Goal: Task Accomplishment & Management: Manage account settings

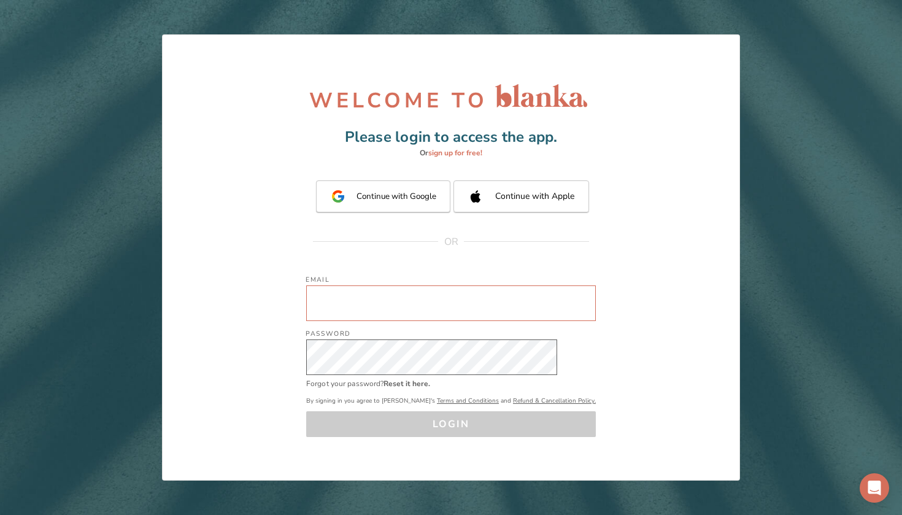
type input "[EMAIL_ADDRESS][DOMAIN_NAME]"
click at [451, 423] on button "LOGIN" at bounding box center [451, 424] width 290 height 26
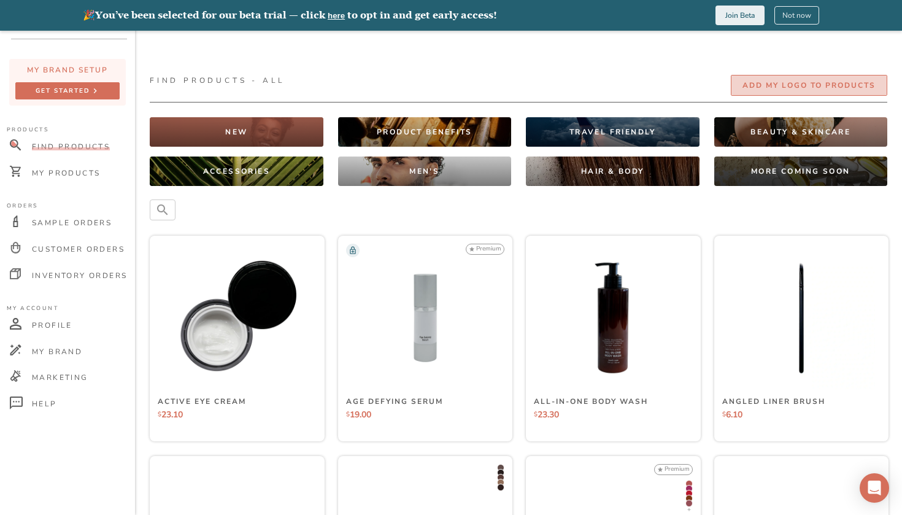
click at [777, 77] on button "Add my Logo To Products" at bounding box center [809, 85] width 156 height 21
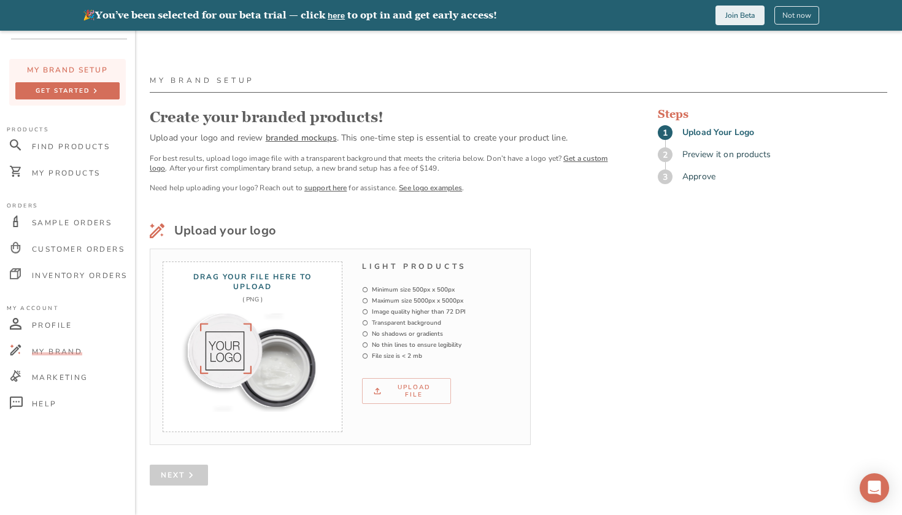
click at [405, 375] on div "Light Products Minimum size 500px x 500px Maximum size 5000px x 5000px Image qu…" at bounding box center [440, 332] width 156 height 142
click at [408, 386] on div "Upload file" at bounding box center [406, 390] width 68 height 15
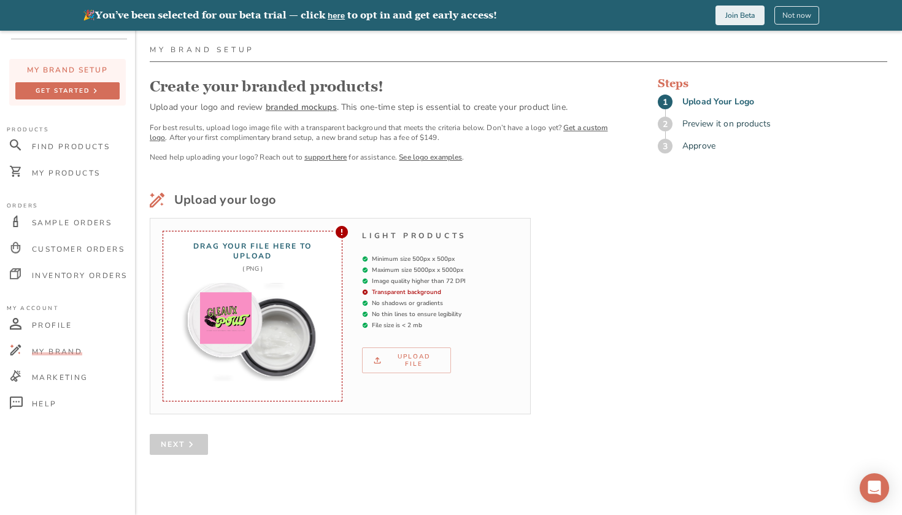
scroll to position [31, 0]
click at [300, 313] on div at bounding box center [249, 332] width 149 height 98
drag, startPoint x: 359, startPoint y: 284, endPoint x: 409, endPoint y: 288, distance: 49.2
click at [409, 288] on div "Drag your file here to upload ( PNG ) Light Products Minimum size 500px x 500px…" at bounding box center [340, 316] width 381 height 196
click at [464, 289] on div "Light Products Minimum size 500px x 500px Maximum size 5000px x 5000px Image qu…" at bounding box center [440, 302] width 156 height 142
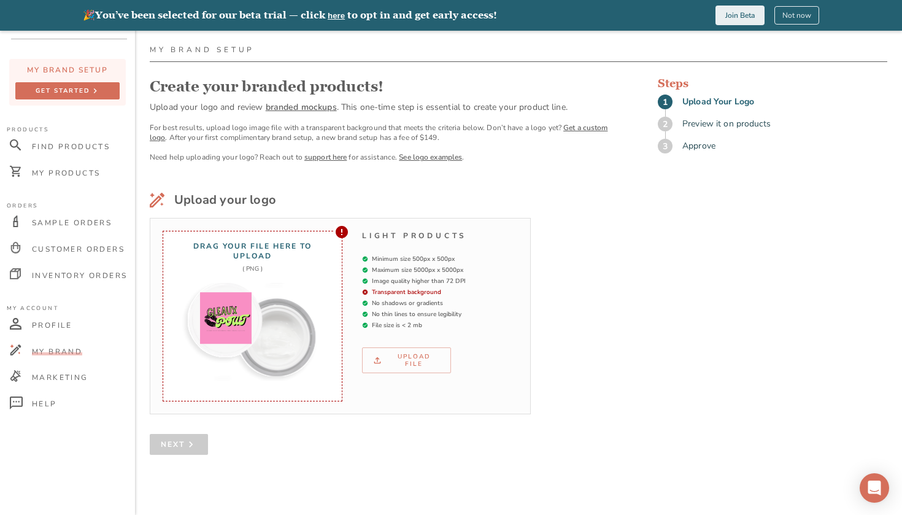
click at [338, 236] on icon at bounding box center [342, 232] width 12 height 12
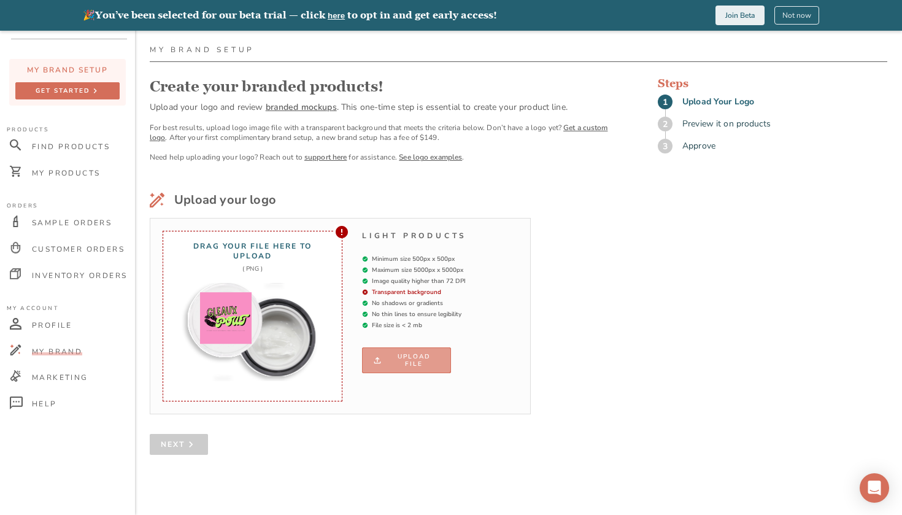
click at [402, 357] on div "Upload file" at bounding box center [406, 360] width 68 height 15
click at [67, 227] on div "Sample Orders" at bounding box center [69, 223] width 131 height 26
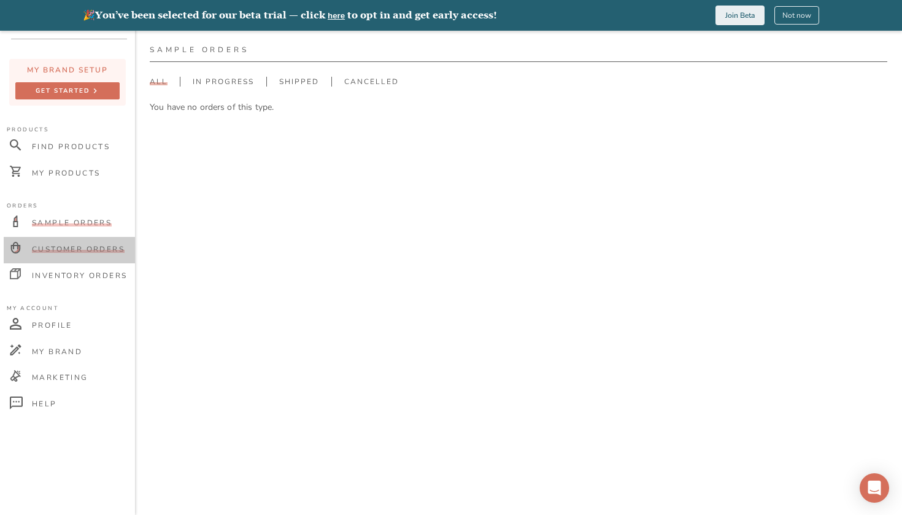
click at [73, 243] on div "Customer Orders" at bounding box center [69, 250] width 131 height 26
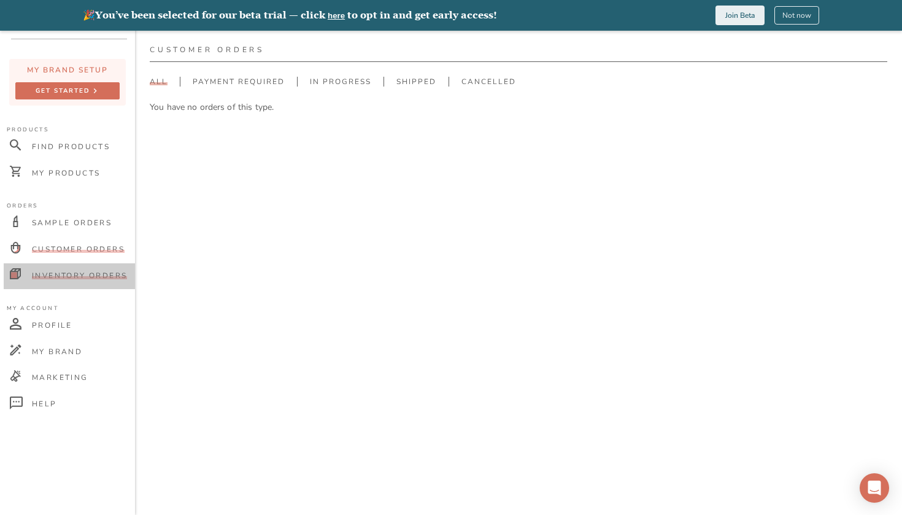
click at [82, 277] on span "Inventory Orders" at bounding box center [79, 276] width 95 height 10
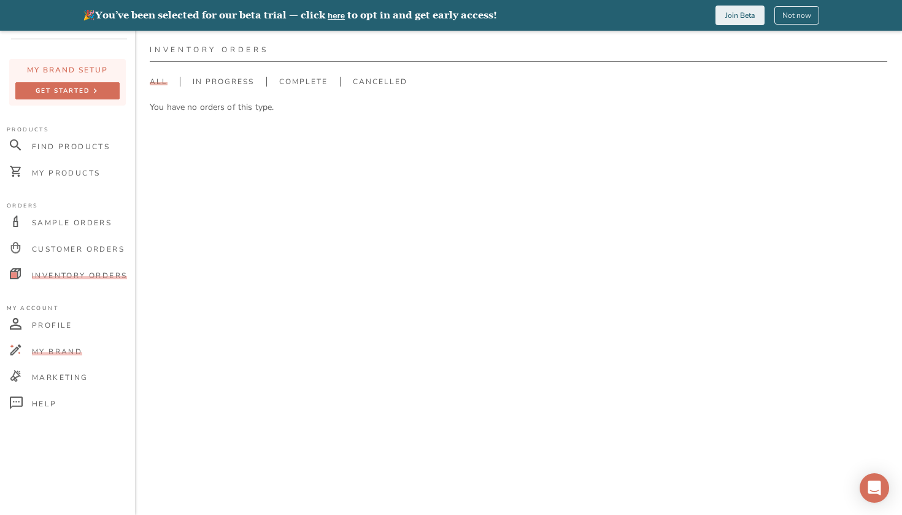
click at [55, 356] on div "My Brand" at bounding box center [69, 352] width 131 height 26
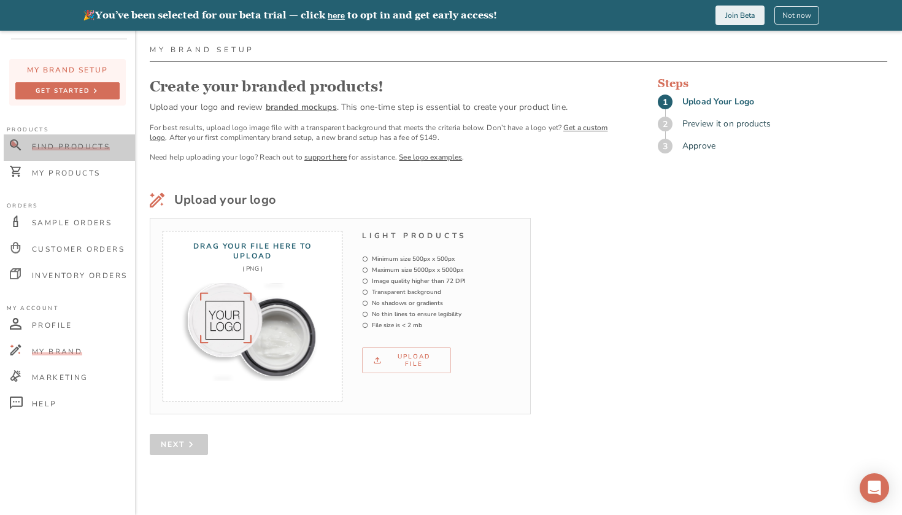
click at [88, 142] on span "Find Products" at bounding box center [71, 147] width 78 height 10
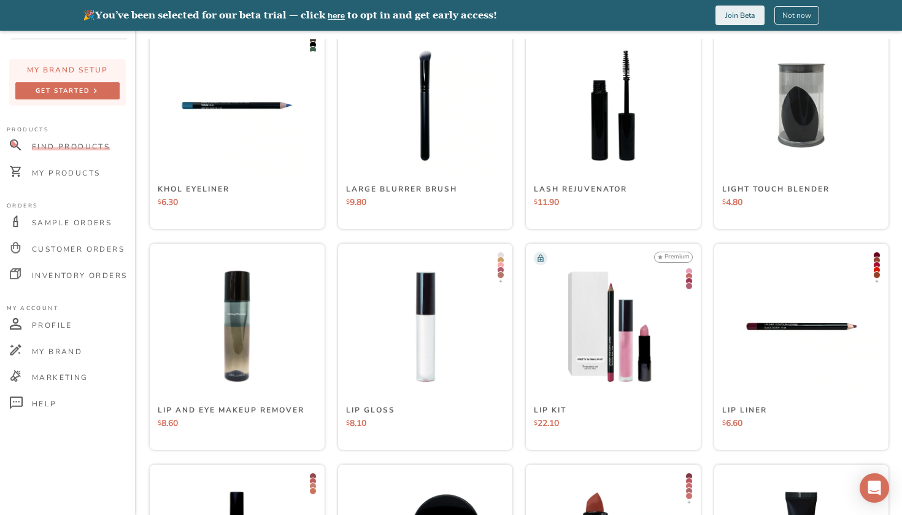
scroll to position [4137, 0]
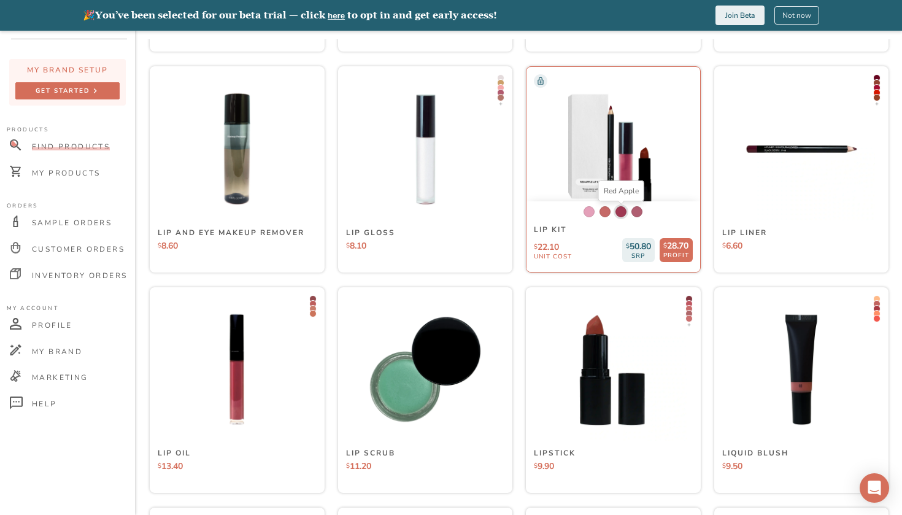
click at [617, 211] on div at bounding box center [620, 211] width 11 height 11
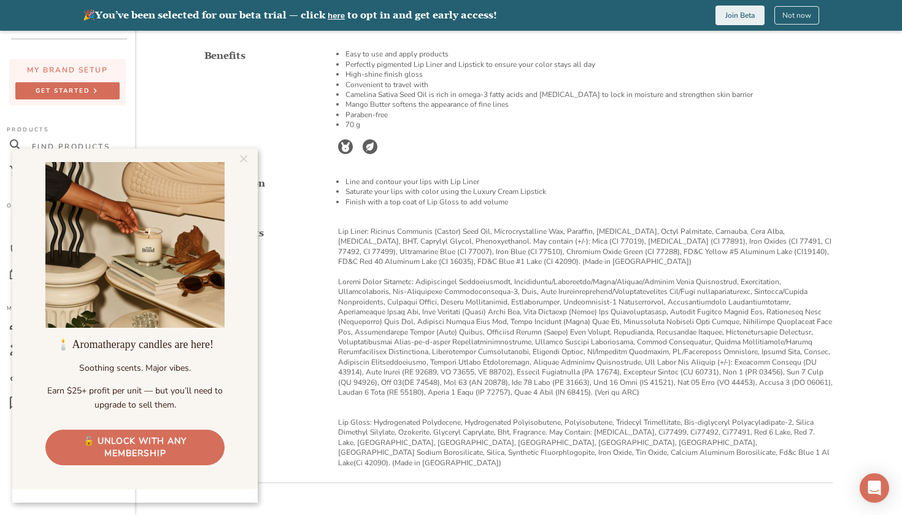
scroll to position [447, 0]
click at [252, 164] on link "×" at bounding box center [242, 159] width 21 height 22
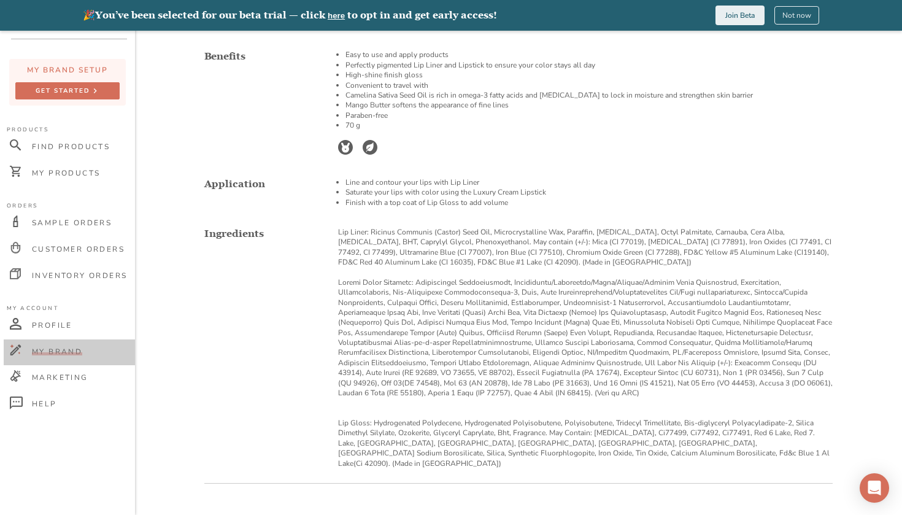
click at [58, 353] on span "My Brand" at bounding box center [57, 352] width 50 height 10
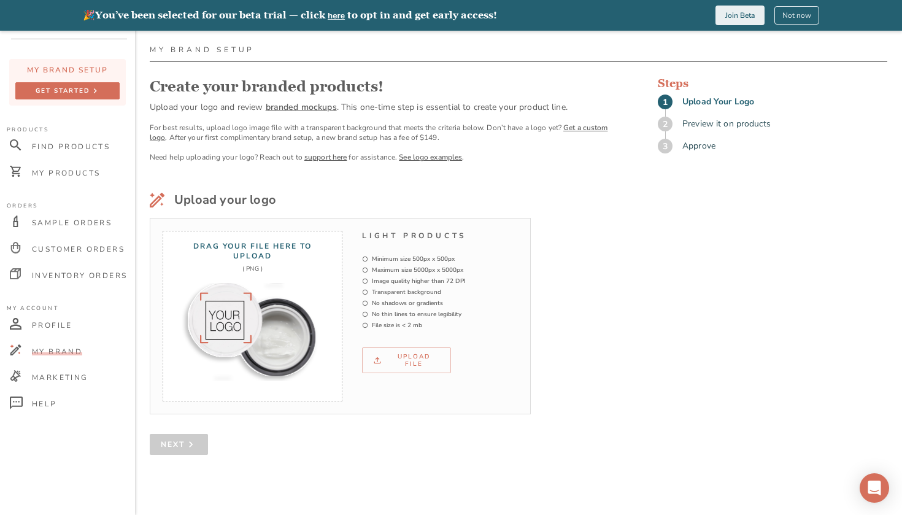
scroll to position [31, 0]
click at [68, 372] on div "Marketing" at bounding box center [69, 378] width 131 height 26
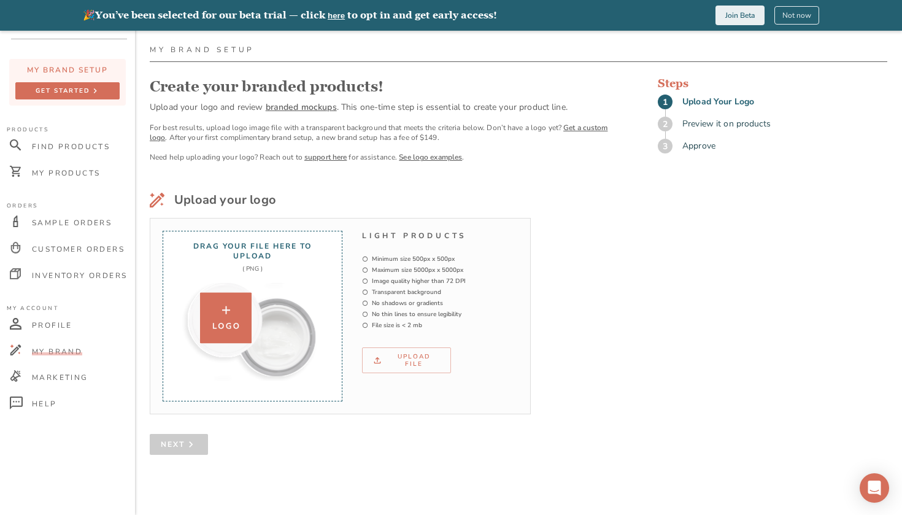
click at [220, 316] on div at bounding box center [226, 319] width 52 height 52
type input "C:\fakepath\ChatGPT Image [DATE] at 08_44_05 PM.png"
click at [230, 336] on img at bounding box center [226, 319] width 52 height 52
type input "C:\fakepath\ChatGPT Image [DATE] at 08_44_05 PM.png"
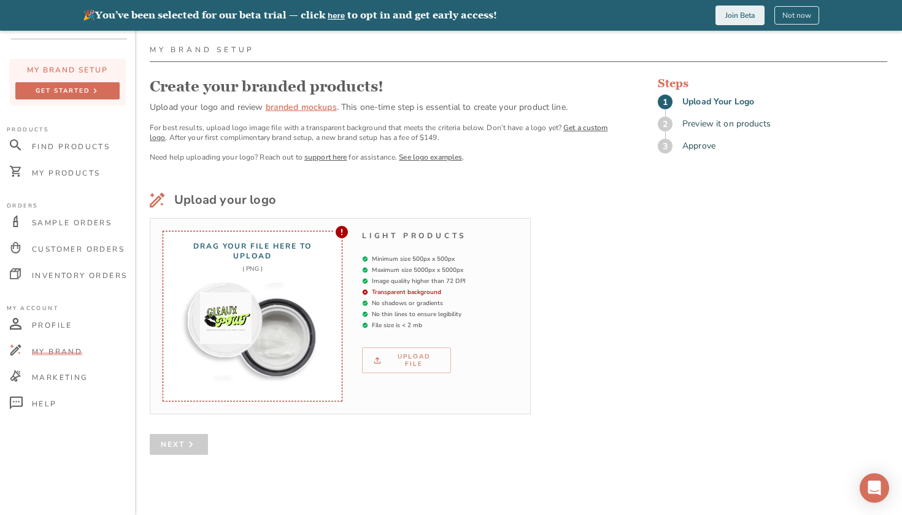
click at [291, 106] on span "branded mockups" at bounding box center [301, 107] width 71 height 12
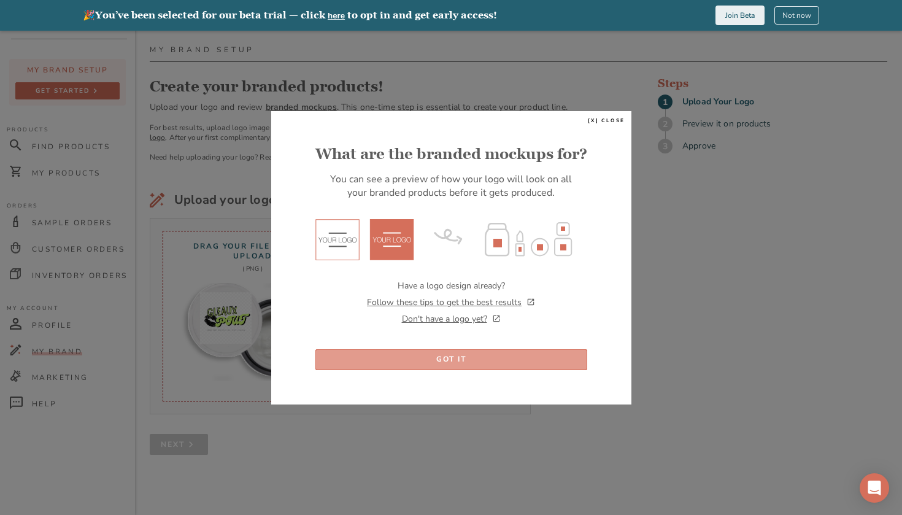
click at [450, 359] on div "Got it" at bounding box center [451, 359] width 30 height 13
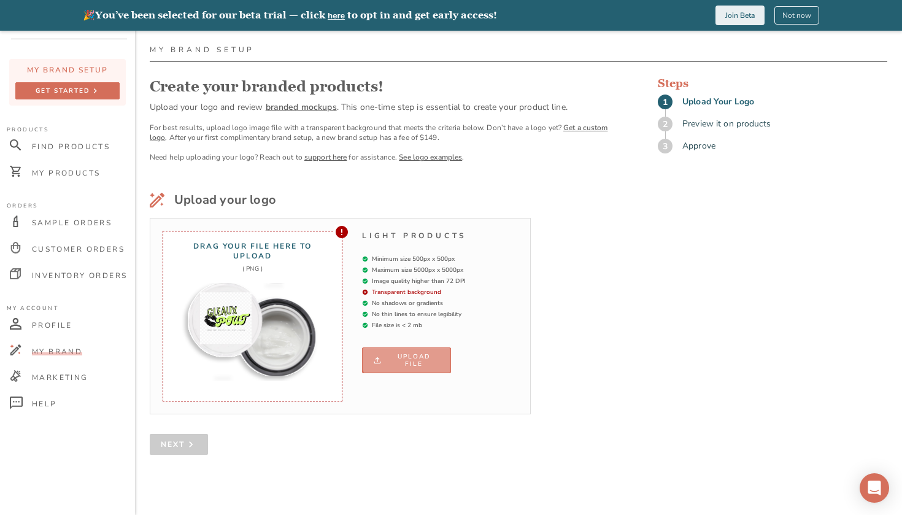
click at [409, 350] on button "Upload file" at bounding box center [406, 360] width 89 height 26
click at [576, 126] on link "Get a custom logo" at bounding box center [379, 133] width 458 height 20
click at [304, 109] on span "branded mockups" at bounding box center [301, 107] width 71 height 12
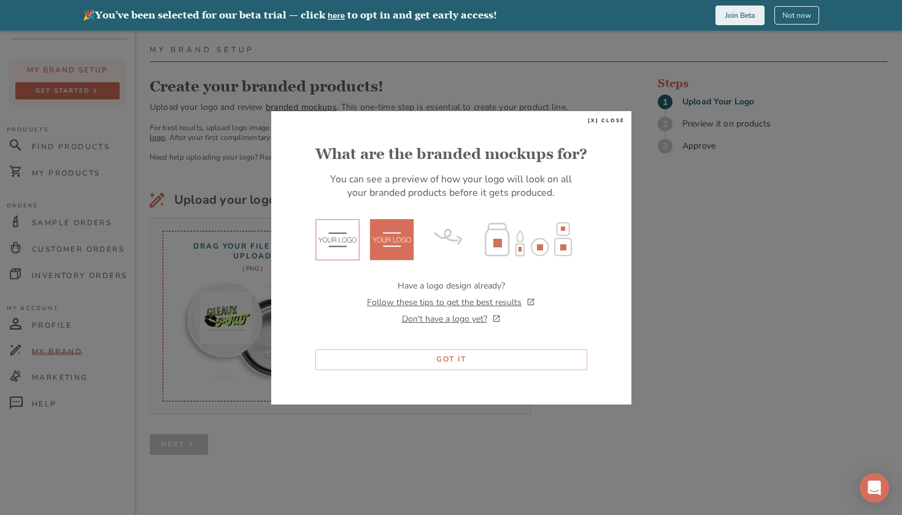
click at [603, 115] on div "[x] close What are the branded mockups for? You can see a preview of how your l…" at bounding box center [451, 257] width 360 height 293
click at [604, 117] on span "[x] close" at bounding box center [606, 120] width 37 height 7
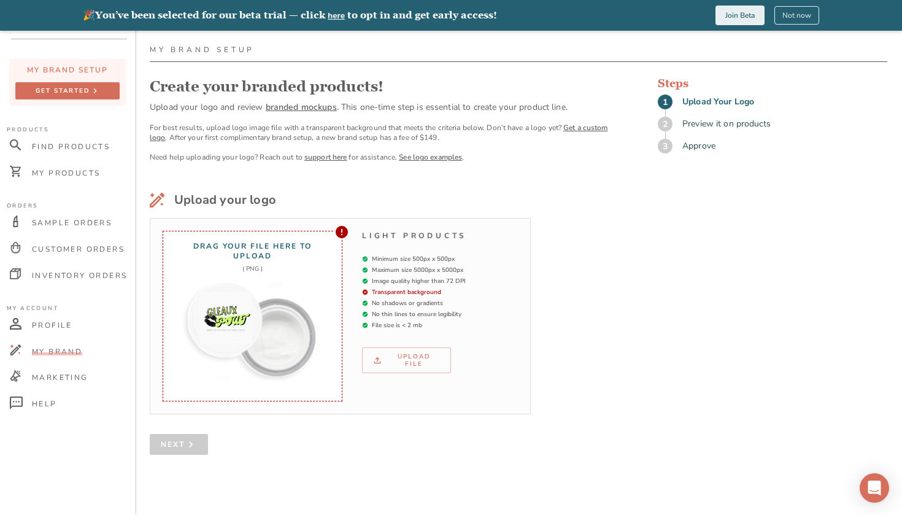
click at [237, 315] on img at bounding box center [226, 319] width 52 height 52
type input "C:\fakepath\ChatGPT Image [DATE] at 08_44_05 PM.png"
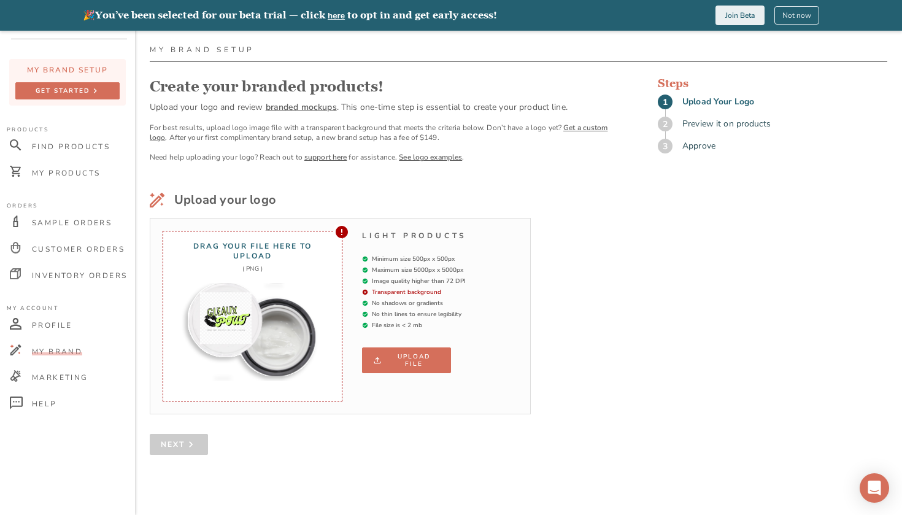
click at [405, 353] on div "Upload file" at bounding box center [406, 360] width 68 height 15
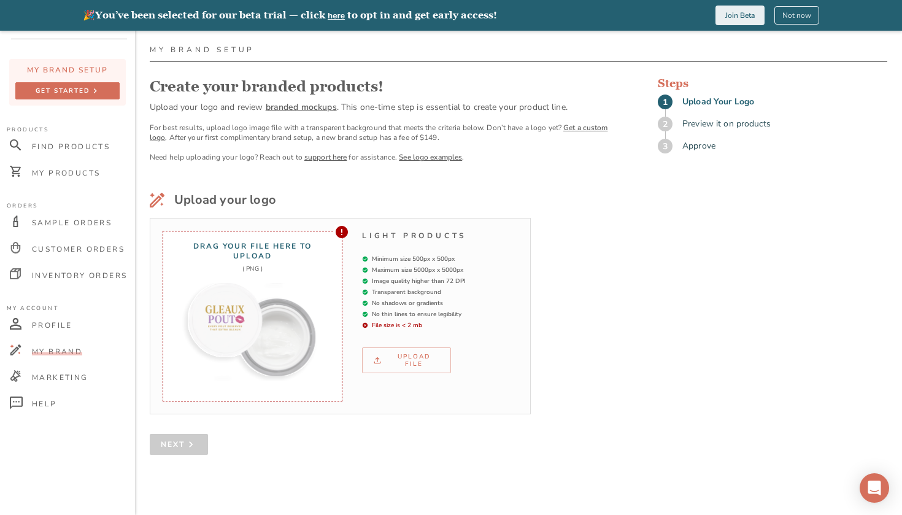
click at [241, 315] on img at bounding box center [226, 319] width 52 height 52
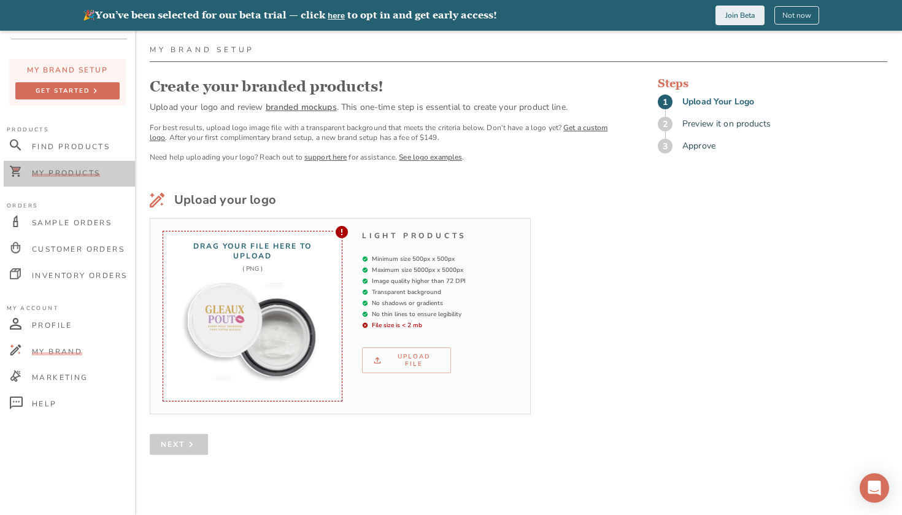
click at [79, 168] on span "My Products" at bounding box center [66, 173] width 68 height 10
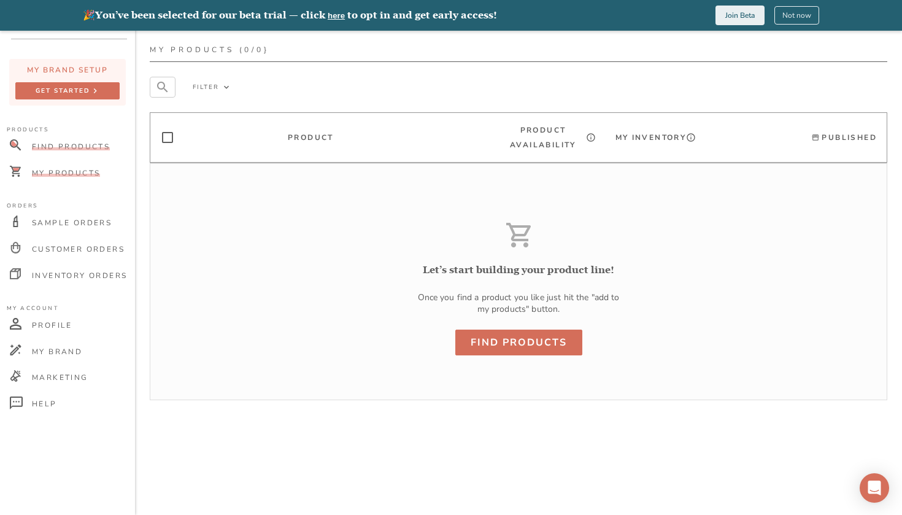
click at [85, 149] on span "Find Products" at bounding box center [71, 147] width 78 height 10
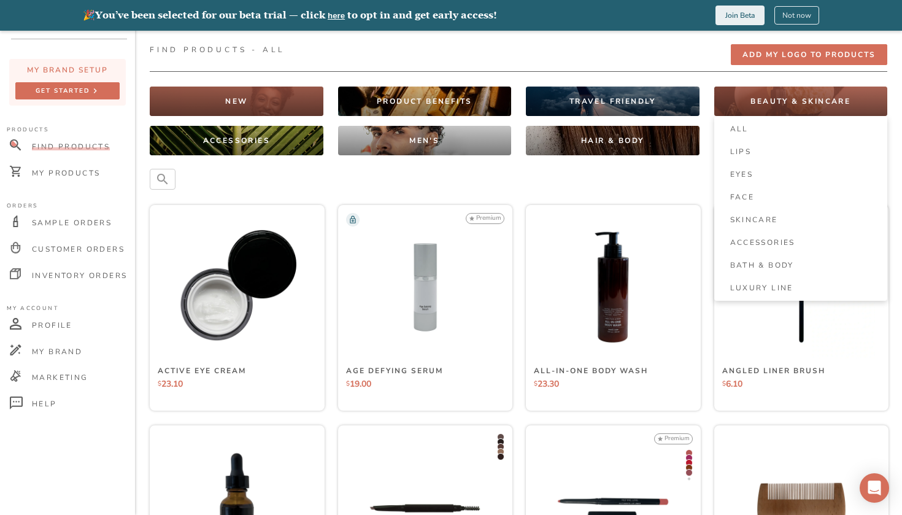
click at [802, 94] on div "BEAUTY & SKINCARE" at bounding box center [801, 100] width 174 height 29
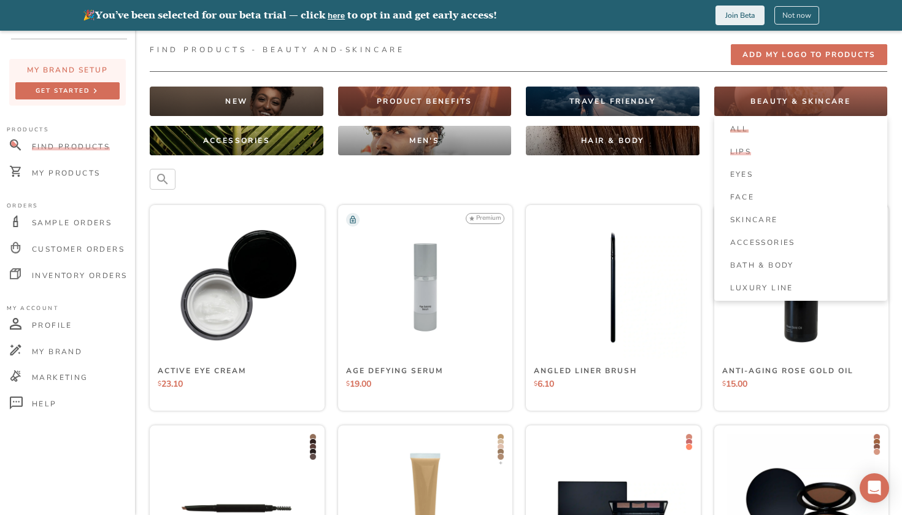
click at [735, 154] on span "Lips" at bounding box center [740, 152] width 21 height 10
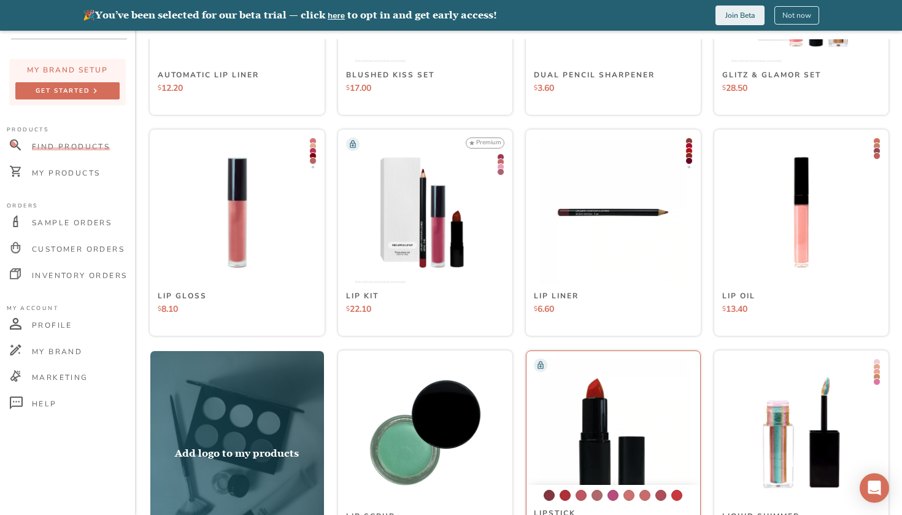
scroll to position [186, 0]
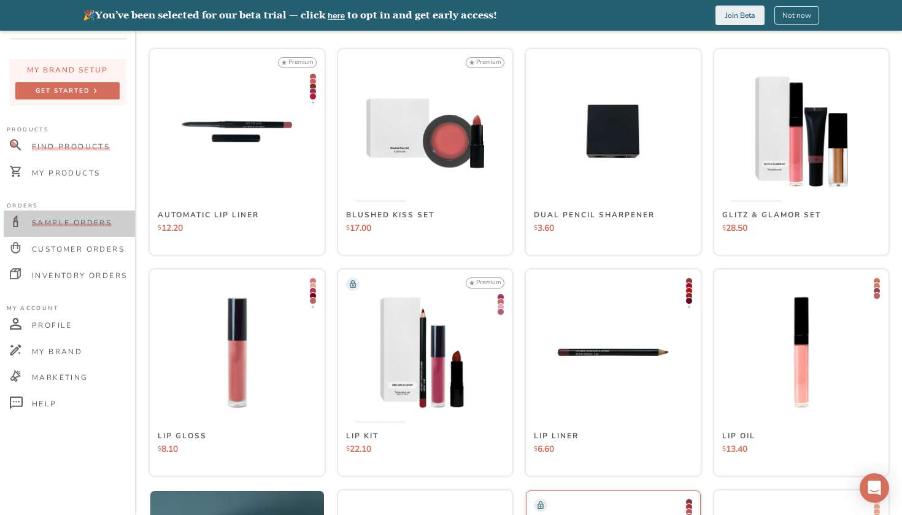
click at [82, 232] on div "Sample Orders" at bounding box center [69, 223] width 131 height 26
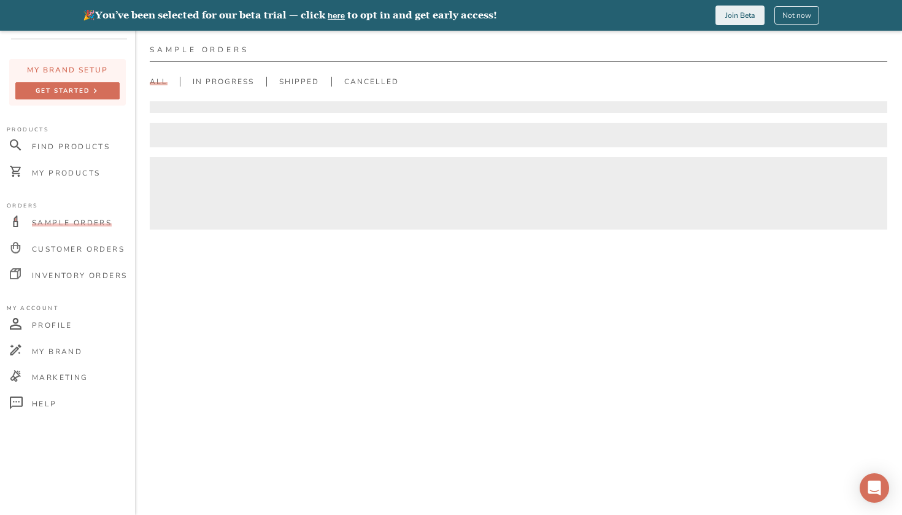
scroll to position [31, 0]
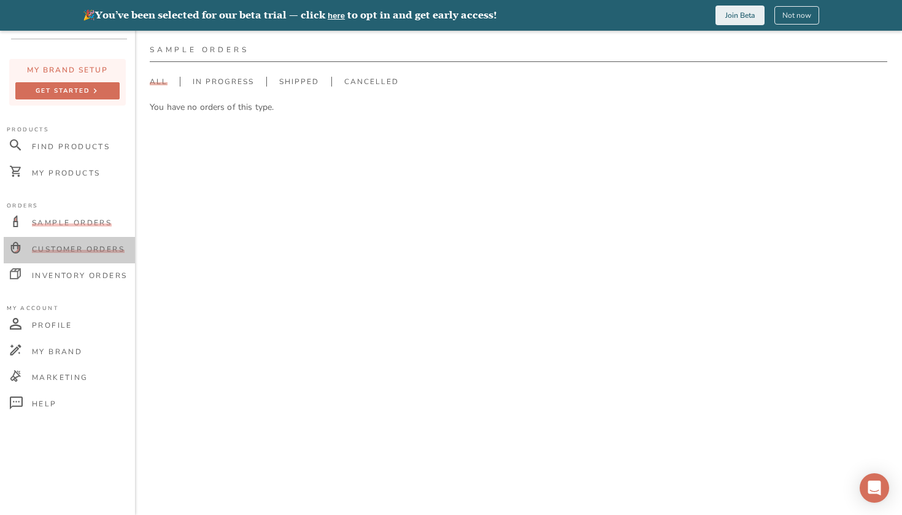
click at [87, 253] on span "Customer Orders" at bounding box center [78, 249] width 93 height 10
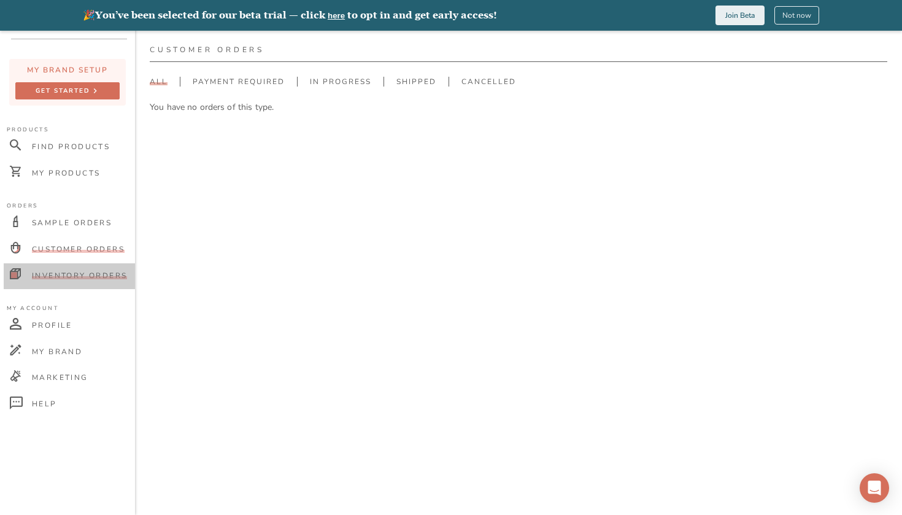
click at [91, 264] on div "Inventory Orders" at bounding box center [69, 276] width 131 height 26
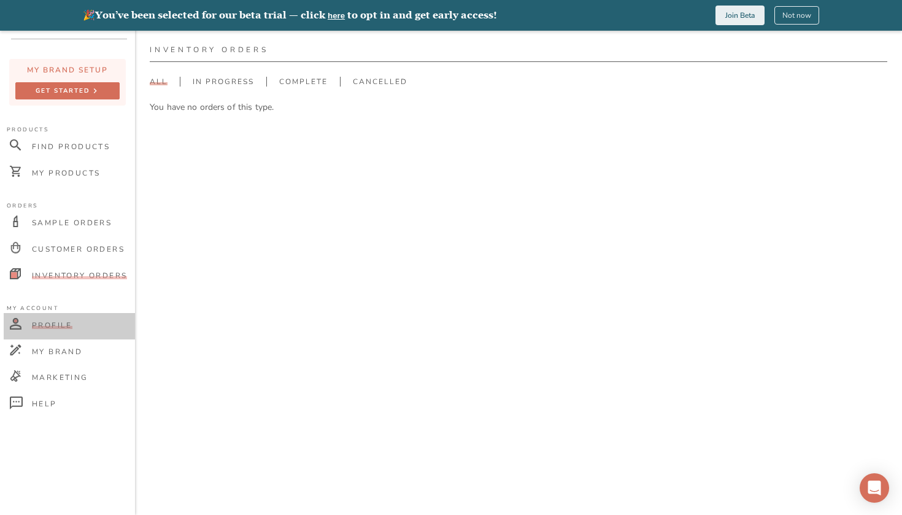
click at [79, 327] on div "Profile" at bounding box center [67, 325] width 71 height 10
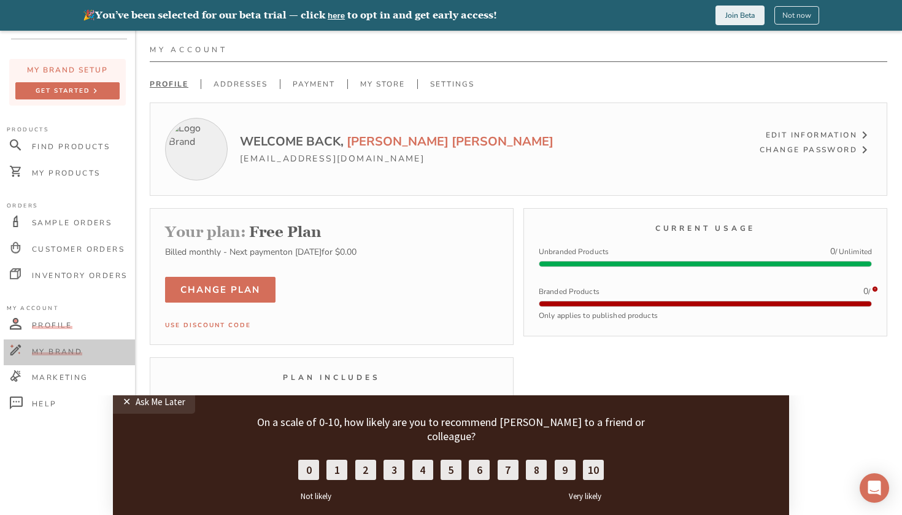
click at [76, 351] on span "My Brand" at bounding box center [57, 352] width 50 height 10
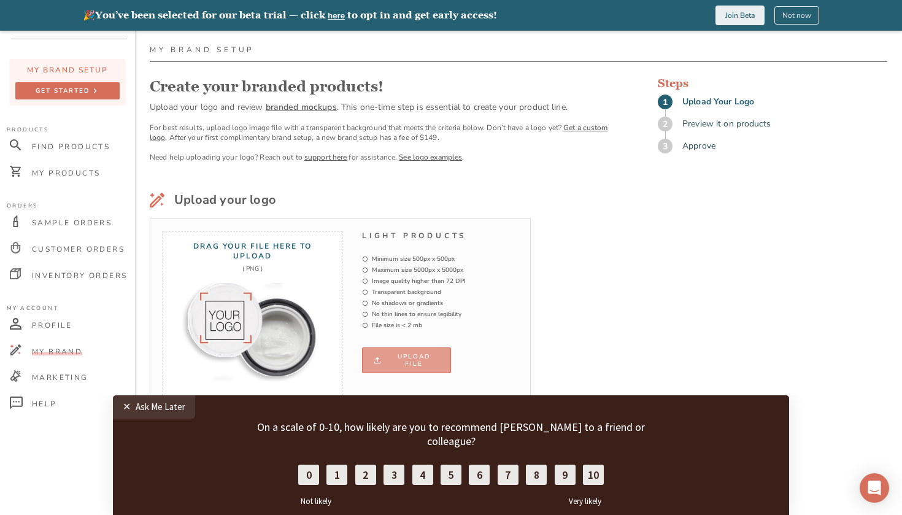
click at [397, 360] on div "Upload file" at bounding box center [406, 360] width 68 height 15
click at [413, 366] on button "Upload file" at bounding box center [406, 360] width 89 height 26
click at [421, 356] on div "Upload file" at bounding box center [406, 360] width 68 height 15
click at [401, 350] on button "Upload file" at bounding box center [406, 360] width 89 height 26
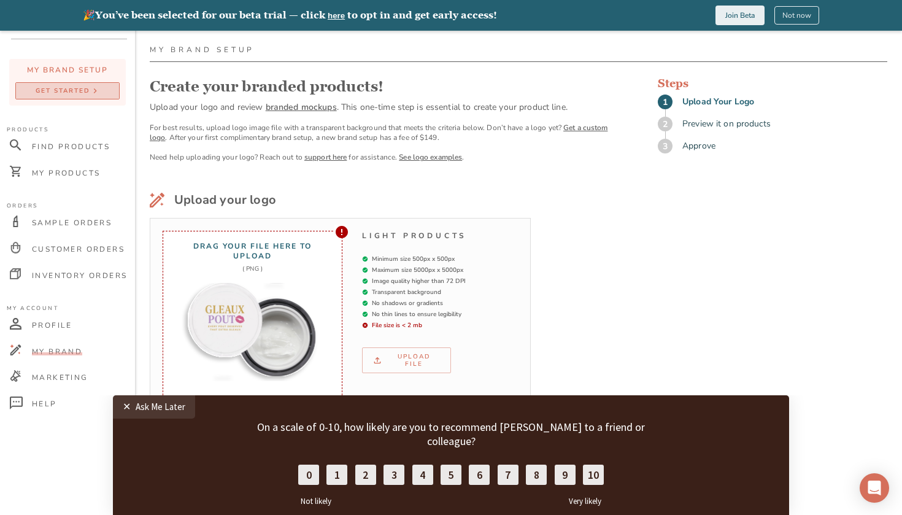
click at [72, 90] on div "get started" at bounding box center [63, 91] width 55 height 11
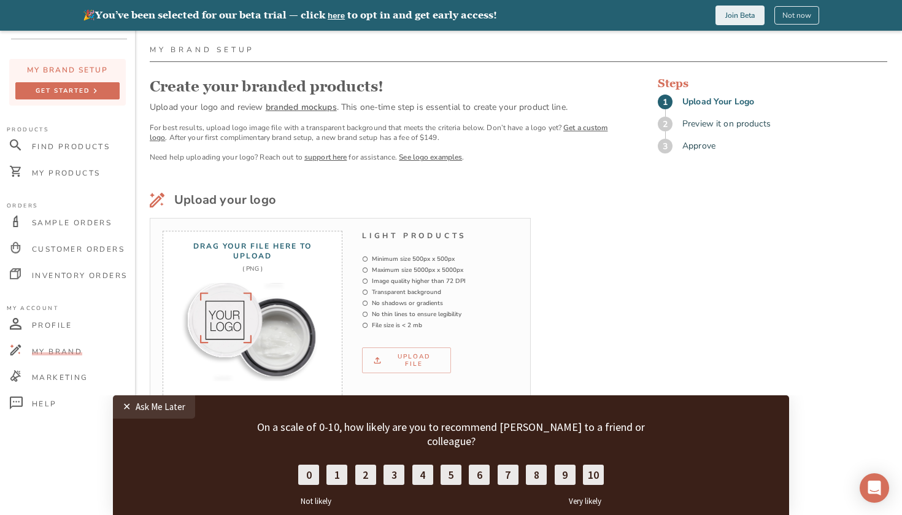
scroll to position [31, 0]
click at [416, 351] on button "Upload file" at bounding box center [406, 360] width 89 height 26
click at [592, 462] on label "10" at bounding box center [593, 472] width 22 height 21
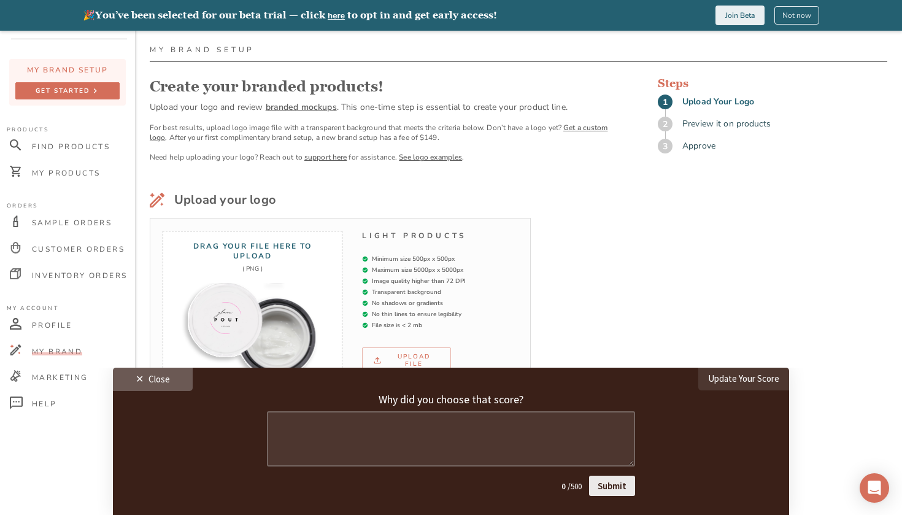
click at [162, 379] on div "Close" at bounding box center [158, 379] width 21 height 12
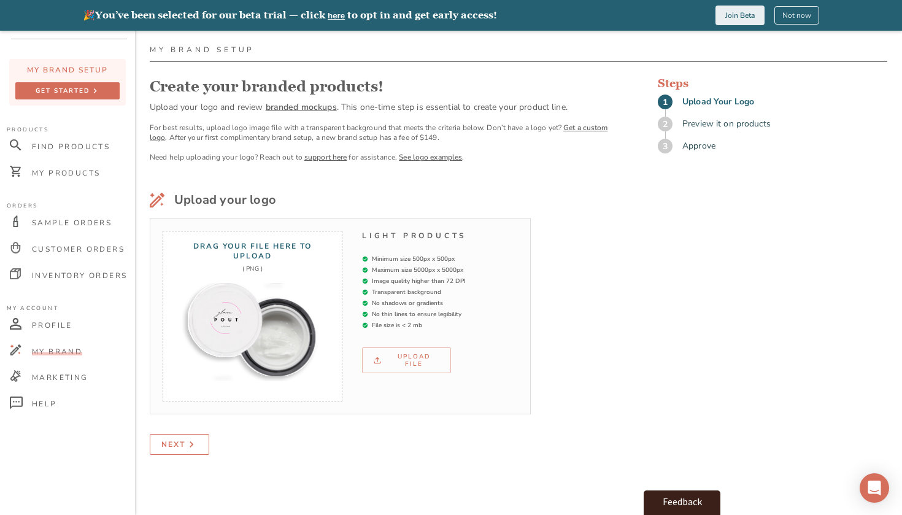
click at [175, 443] on div "Next" at bounding box center [173, 444] width 24 height 13
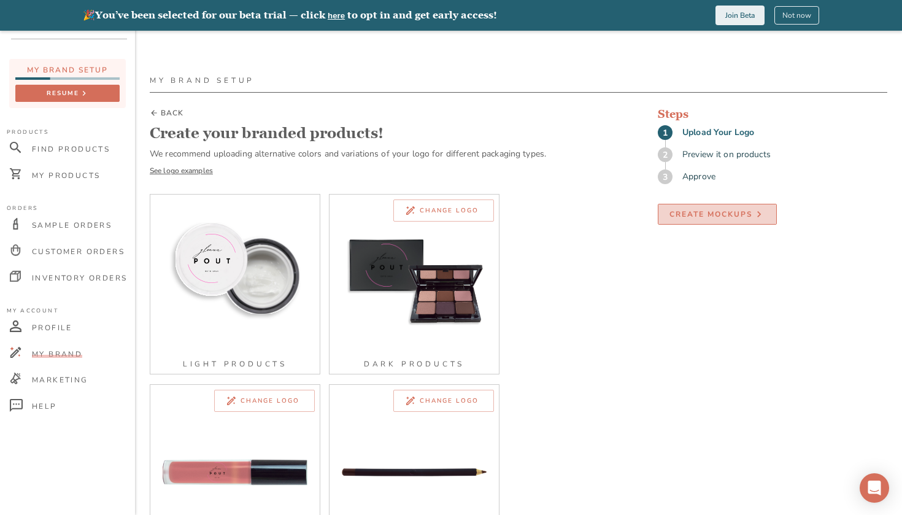
click at [729, 210] on div "Create Mockups" at bounding box center [710, 214] width 83 height 13
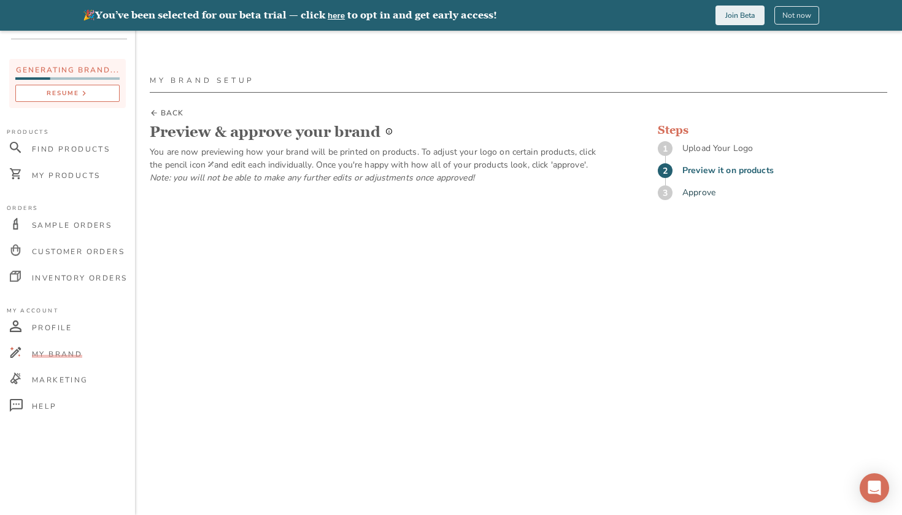
click at [91, 93] on button "resume" at bounding box center [67, 93] width 104 height 17
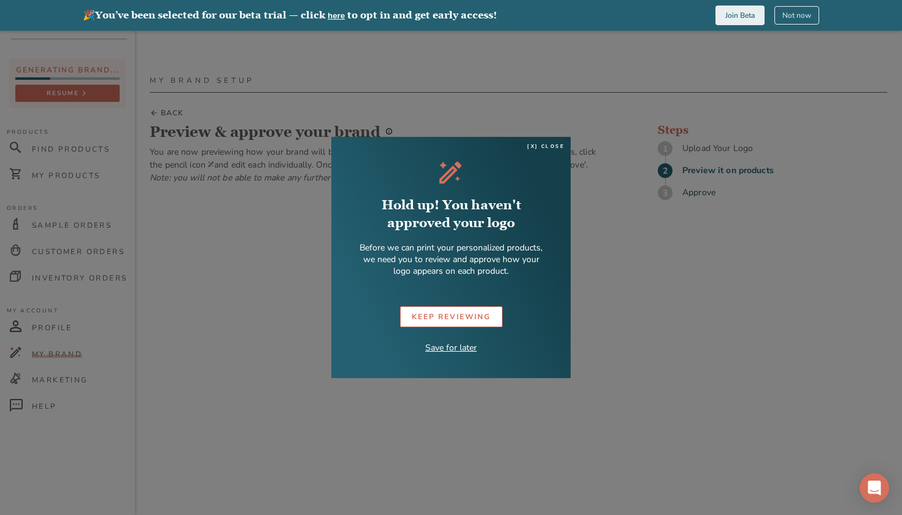
click at [483, 310] on div "KEEP REVIEWING" at bounding box center [451, 316] width 79 height 13
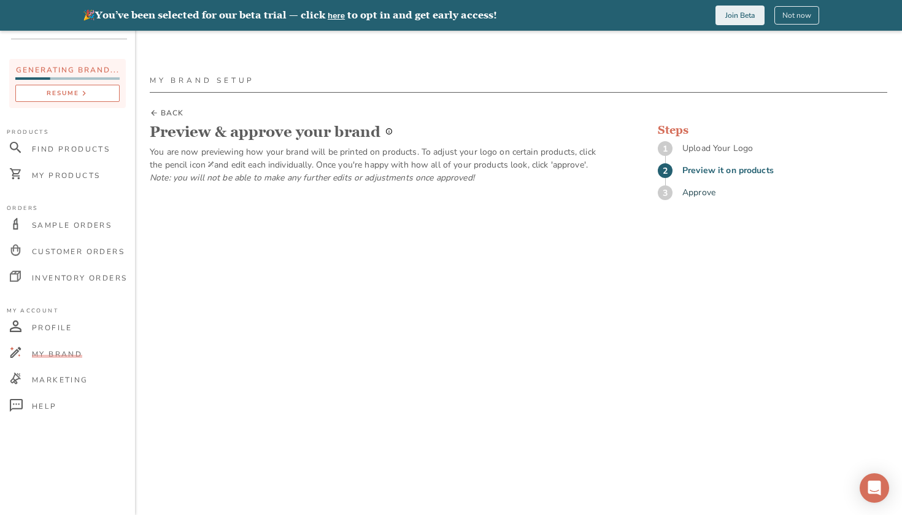
click at [109, 90] on button "resume" at bounding box center [67, 93] width 104 height 17
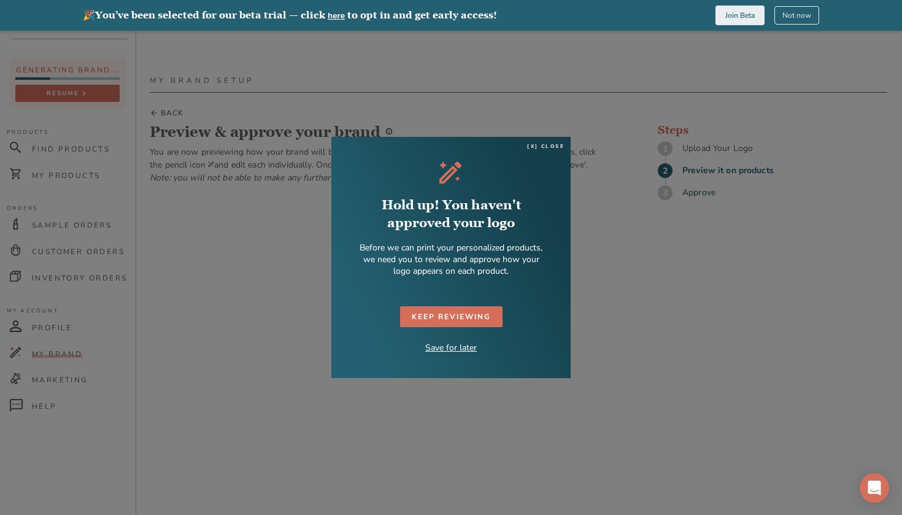
click at [570, 296] on div "[x] close Hold up! You haven't approved your logo Before we can print your pers…" at bounding box center [450, 257] width 239 height 241
click at [449, 342] on p "Save for later" at bounding box center [451, 348] width 52 height 12
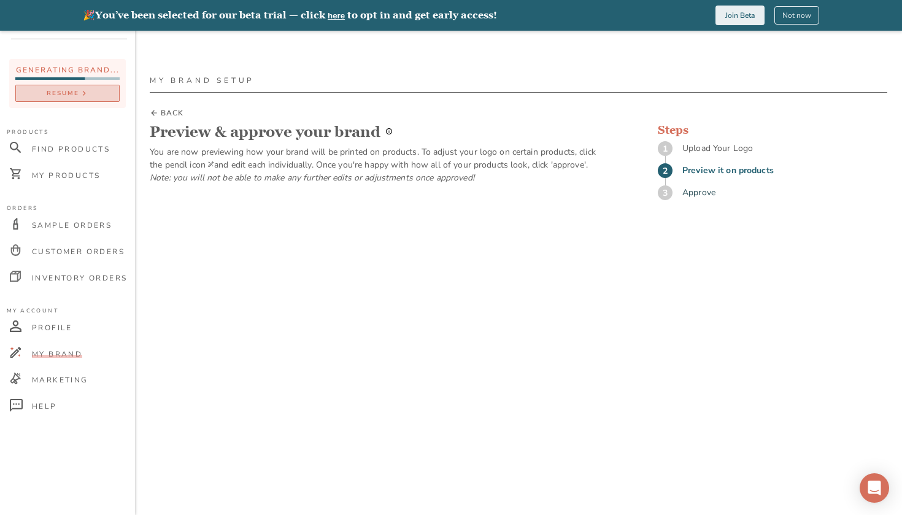
click at [83, 96] on icon "button" at bounding box center [84, 93] width 10 height 10
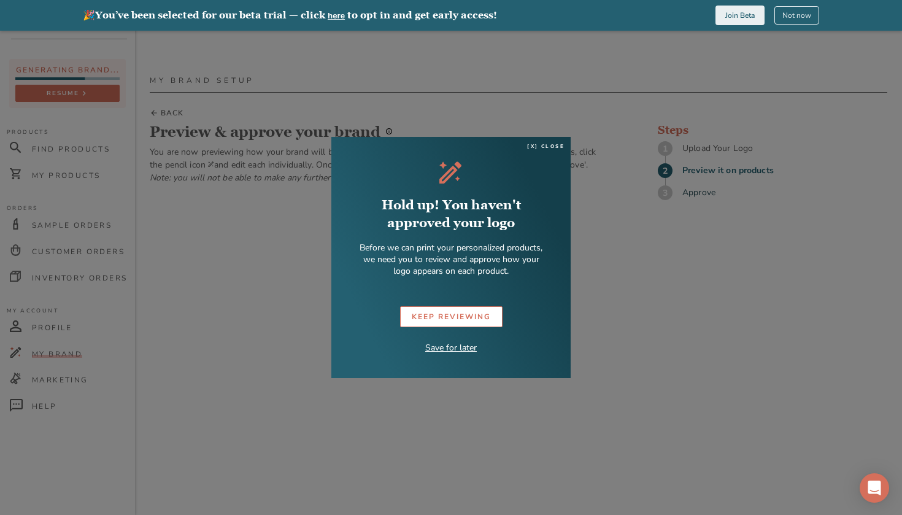
click at [472, 316] on div "KEEP REVIEWING" at bounding box center [451, 316] width 79 height 13
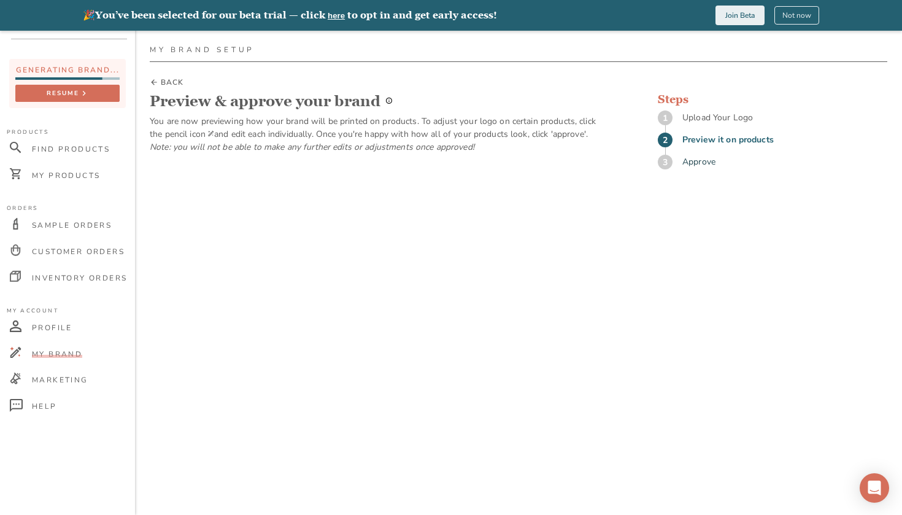
scroll to position [31, 0]
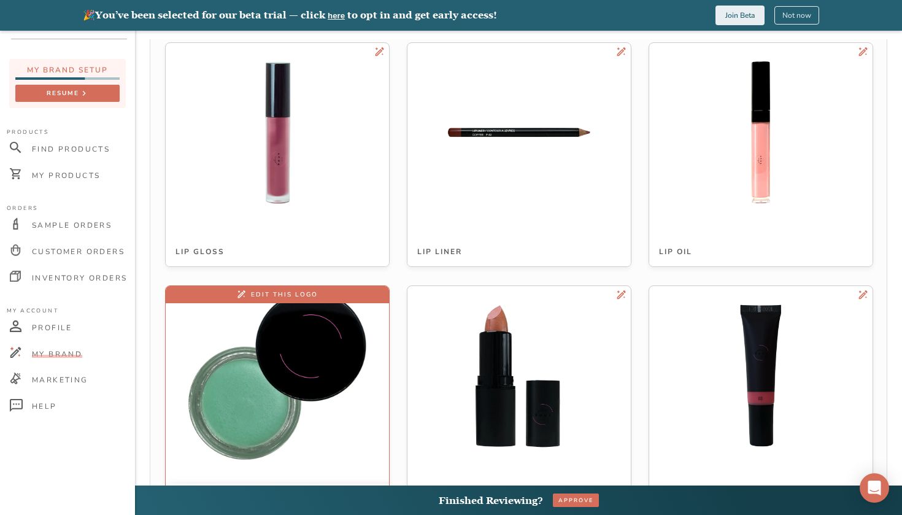
scroll to position [3499, 0]
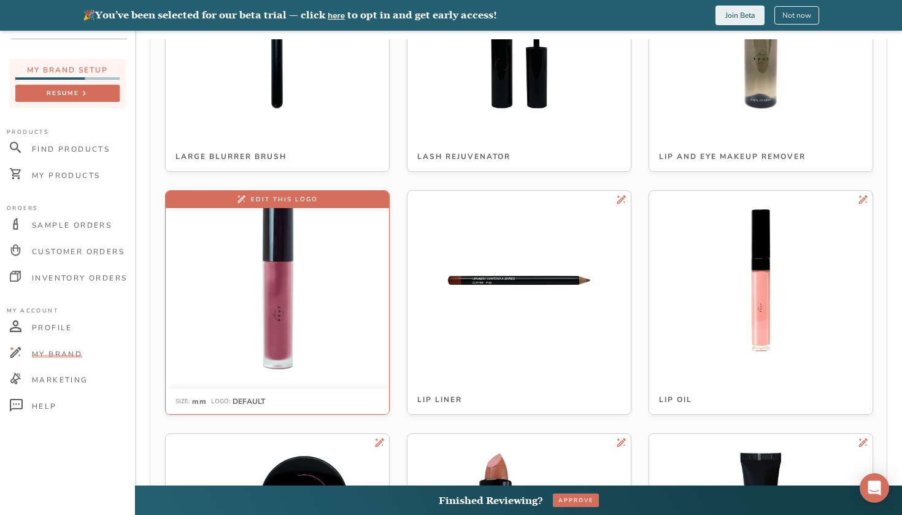
click at [305, 315] on img at bounding box center [277, 279] width 237 height 237
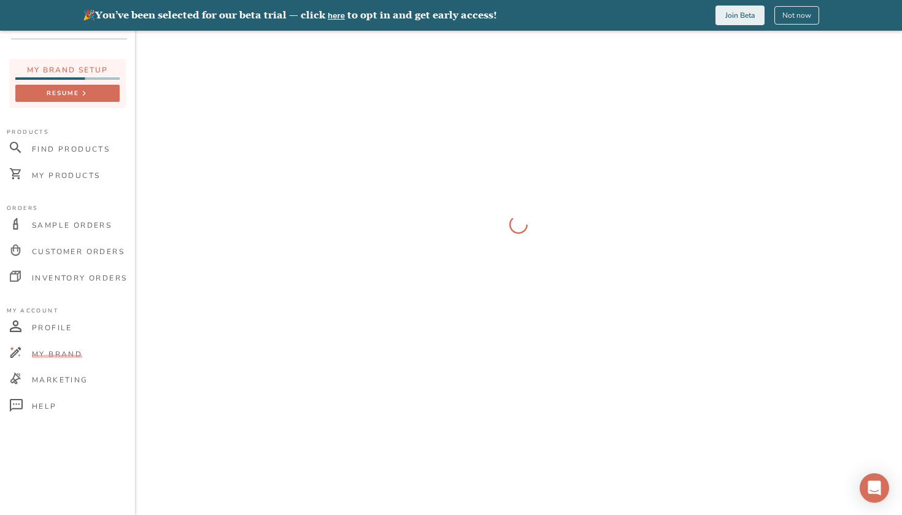
scroll to position [31, 0]
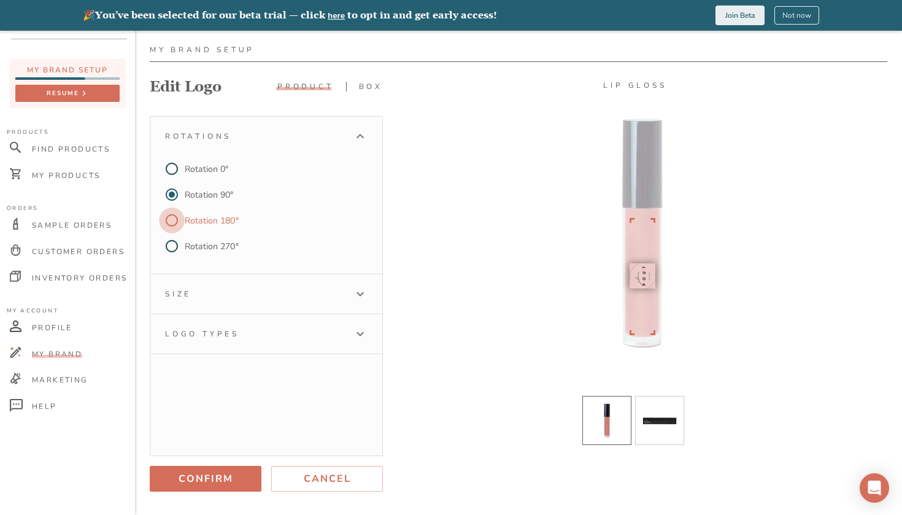
click at [177, 221] on input "Rotation 180°" at bounding box center [172, 220] width 26 height 26
radio input "true"
click at [92, 226] on span "Sample Orders" at bounding box center [72, 225] width 80 height 10
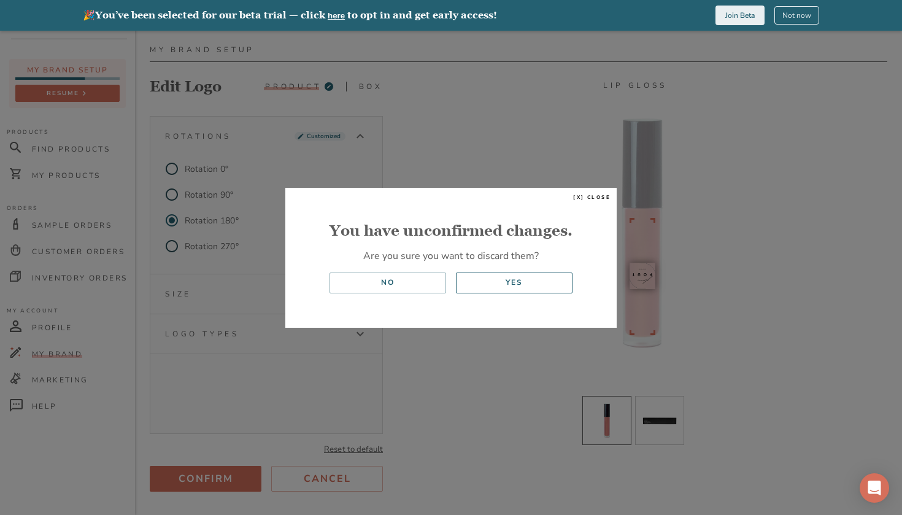
click at [505, 286] on div "Yes" at bounding box center [513, 282] width 17 height 13
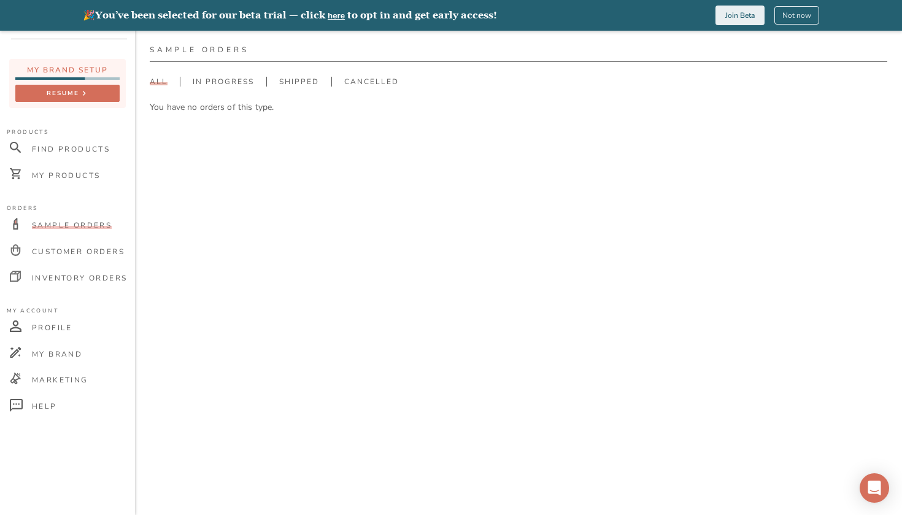
click at [243, 94] on div "Sample Orders All In Progress Shipped Cancelled" at bounding box center [518, 72] width 737 height 57
click at [237, 74] on div "Sample Orders All In Progress Shipped Cancelled" at bounding box center [518, 72] width 737 height 57
click at [237, 85] on span "In Progress" at bounding box center [223, 82] width 61 height 10
click at [66, 86] on button "resume" at bounding box center [67, 93] width 104 height 17
click at [68, 93] on div "resume" at bounding box center [63, 93] width 33 height 11
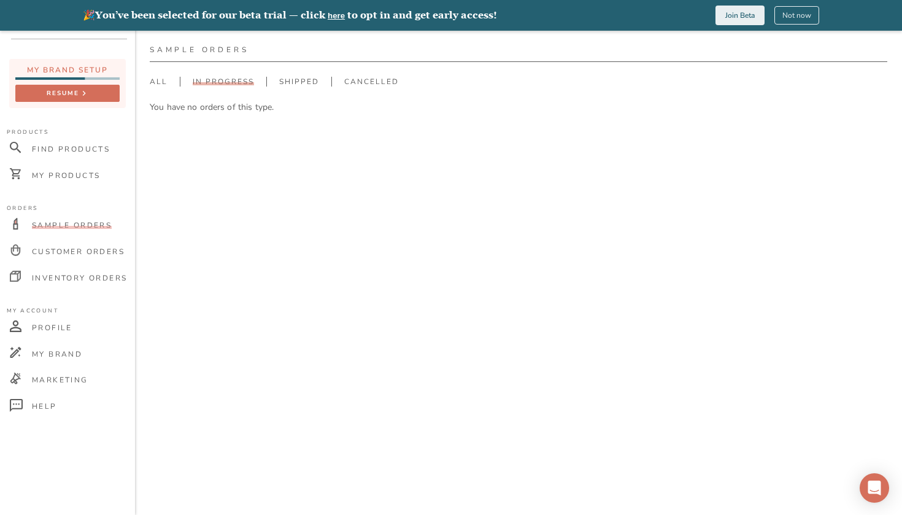
click at [63, 219] on div "Sample Orders" at bounding box center [69, 226] width 131 height 26
click at [48, 332] on div "Profile" at bounding box center [69, 328] width 131 height 26
click at [52, 261] on div "Customer Orders" at bounding box center [69, 252] width 131 height 26
click at [64, 287] on div "Inventory Orders" at bounding box center [69, 279] width 131 height 26
click at [82, 99] on button "resume" at bounding box center [67, 93] width 104 height 17
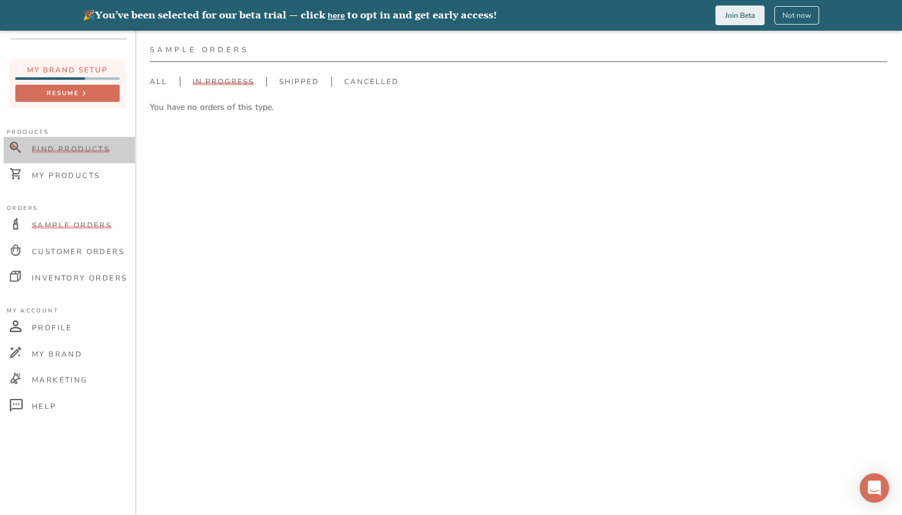
click at [71, 148] on span "Find Products" at bounding box center [71, 149] width 78 height 10
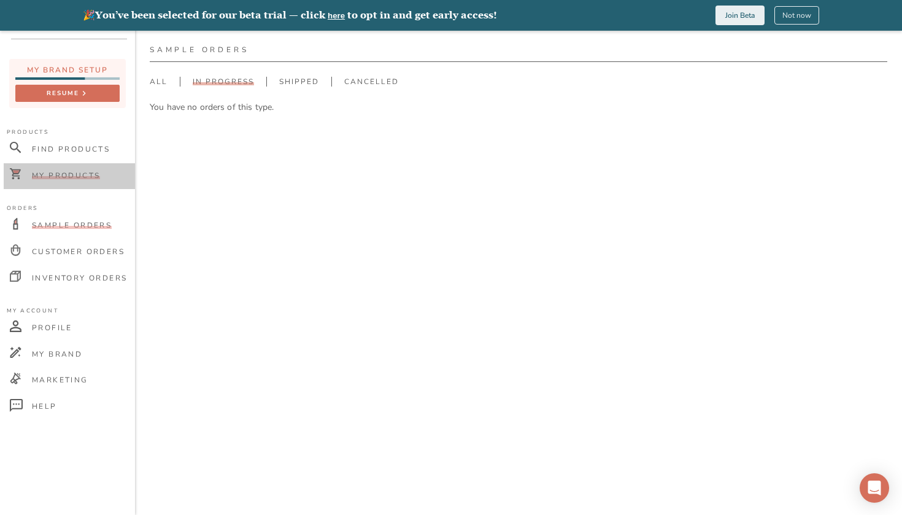
click at [86, 183] on div "My Products" at bounding box center [69, 176] width 131 height 26
click at [736, 17] on button "Join Beta" at bounding box center [739, 16] width 49 height 20
